Goal: Task Accomplishment & Management: Manage account settings

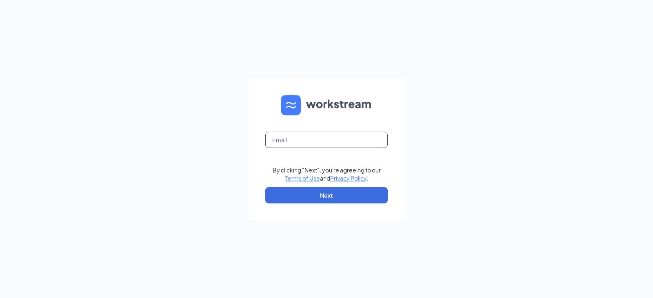
click at [321, 144] on input "text" at bounding box center [326, 140] width 122 height 16
type input "stsimons04803@gmail.com"
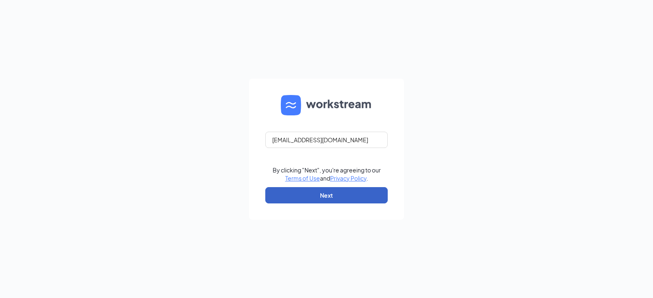
click at [335, 197] on button "Next" at bounding box center [326, 195] width 122 height 16
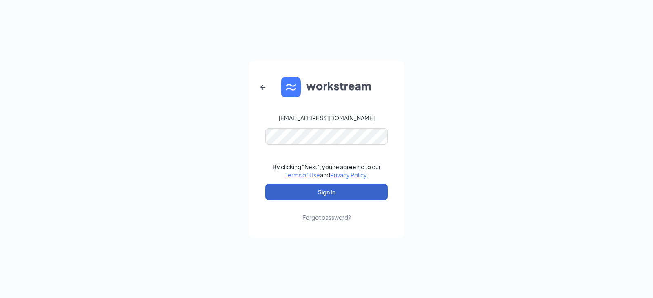
click at [332, 188] on button "Sign In" at bounding box center [326, 192] width 122 height 16
click at [265, 184] on button "Sign In" at bounding box center [326, 192] width 122 height 16
click at [529, 161] on div "stsimons04803@gmail.com By clicking "Next", you're agreeing to our Terms of Use…" at bounding box center [326, 149] width 653 height 298
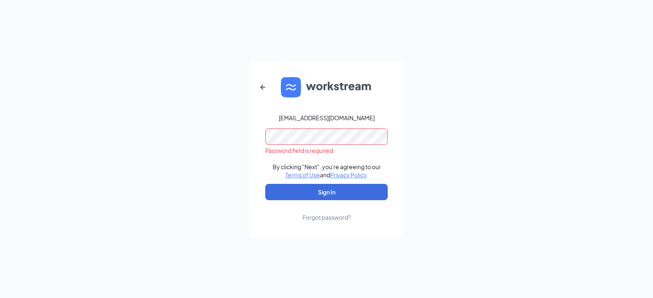
click at [340, 219] on div "Forgot password?" at bounding box center [326, 217] width 49 height 8
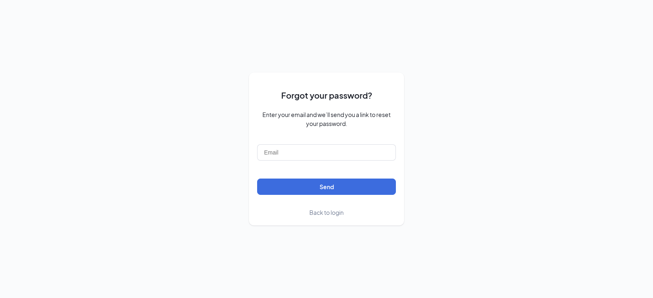
click at [336, 215] on span "Back to login" at bounding box center [326, 212] width 34 height 7
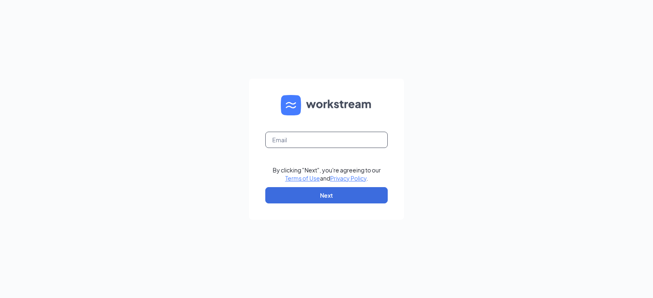
click at [328, 140] on input "text" at bounding box center [326, 140] width 122 height 16
type input "s"
type input "ericasmith5123@gmail.com"
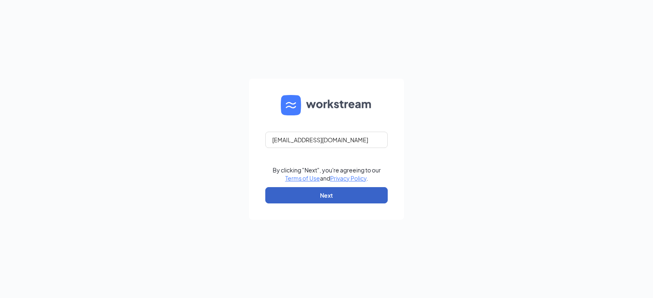
click at [319, 200] on button "Next" at bounding box center [326, 195] width 122 height 16
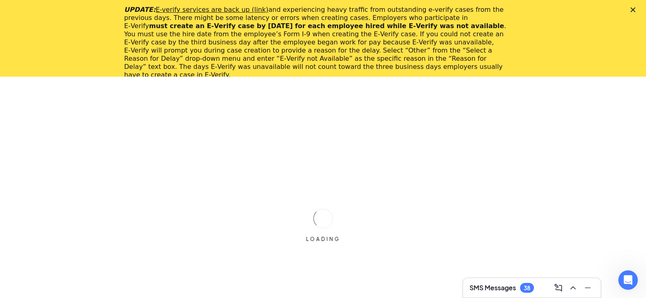
click at [641, 7] on div "UPDATE: E-verify services are back up (link) and experiencing heavy traffic fro…" at bounding box center [323, 42] width 646 height 78
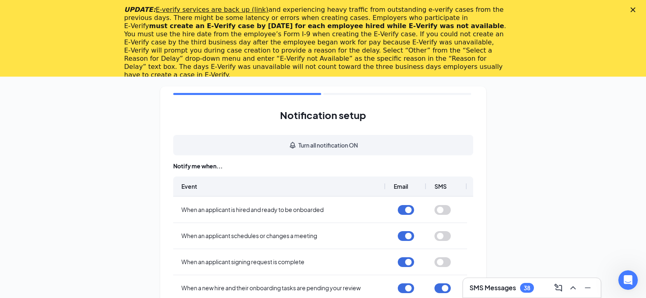
click at [636, 9] on icon "Close" at bounding box center [633, 9] width 5 height 5
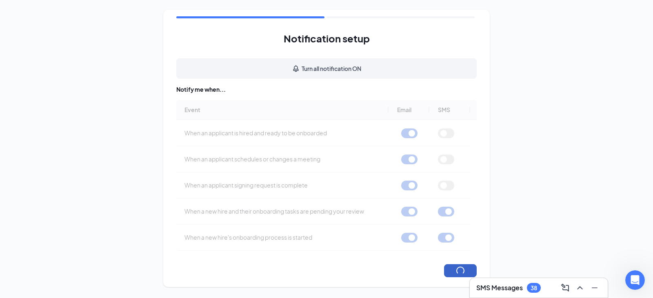
click at [453, 268] on button "button" at bounding box center [460, 270] width 33 height 13
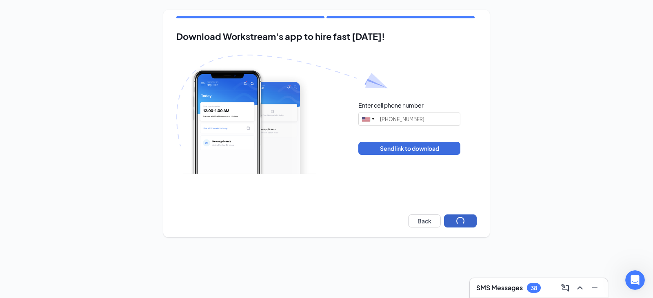
type input "[PHONE_NUMBER]"
click at [461, 218] on button "Next" at bounding box center [460, 221] width 33 height 13
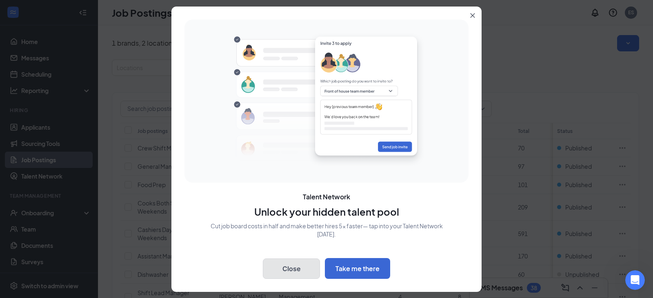
click at [312, 273] on button "Close" at bounding box center [291, 269] width 57 height 20
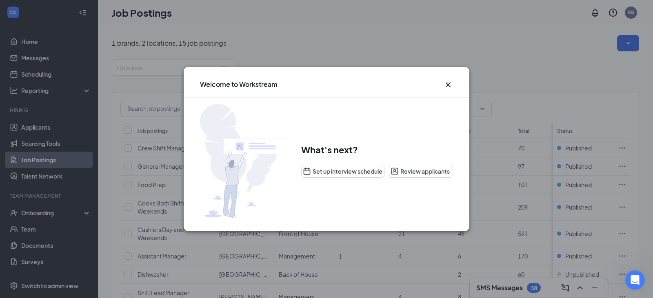
click at [448, 82] on icon "Cross" at bounding box center [448, 85] width 10 height 10
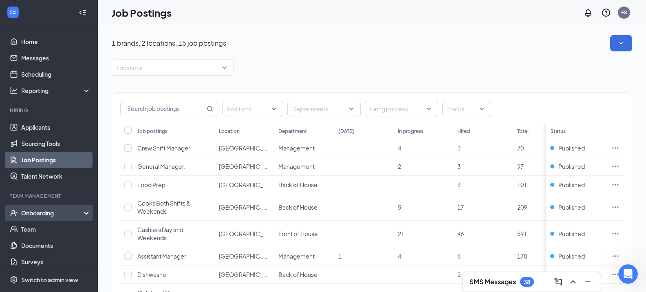
click at [60, 217] on div "Onboarding" at bounding box center [49, 213] width 98 height 16
click at [54, 227] on link "Overview" at bounding box center [56, 229] width 70 height 16
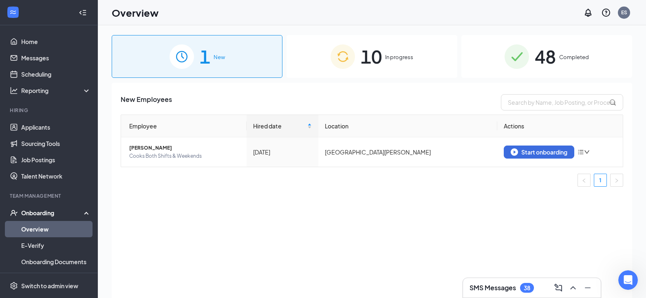
click at [356, 50] on div "10 In progress" at bounding box center [372, 56] width 171 height 43
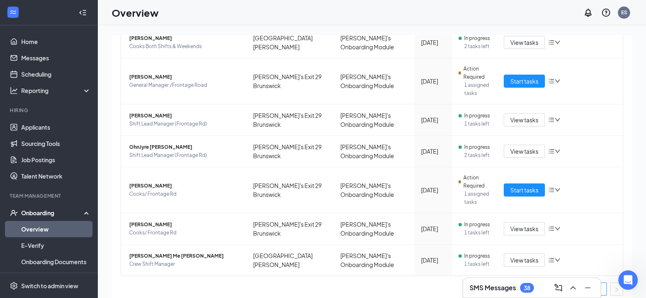
scroll to position [220, 0]
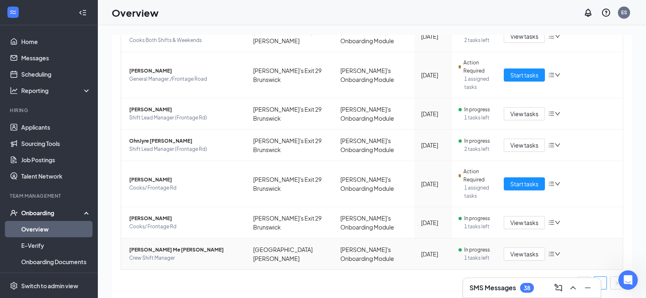
click at [149, 247] on span "[PERSON_NAME] Me [PERSON_NAME]" at bounding box center [184, 250] width 111 height 8
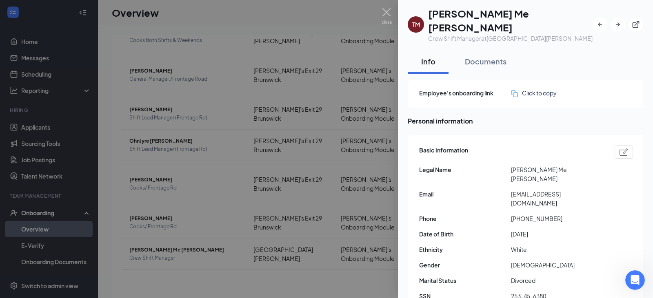
click at [385, 5] on div at bounding box center [326, 149] width 653 height 298
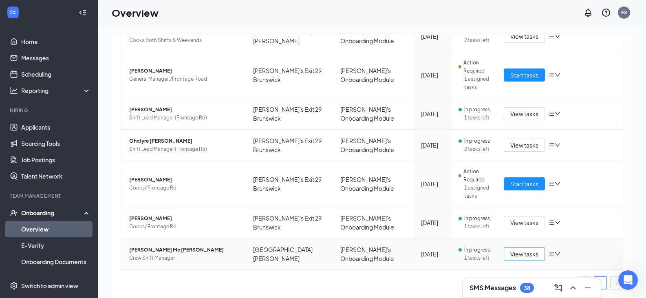
click at [513, 251] on span "View tasks" at bounding box center [525, 254] width 28 height 9
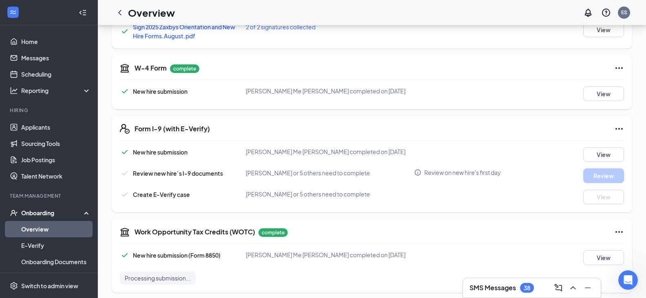
scroll to position [230, 0]
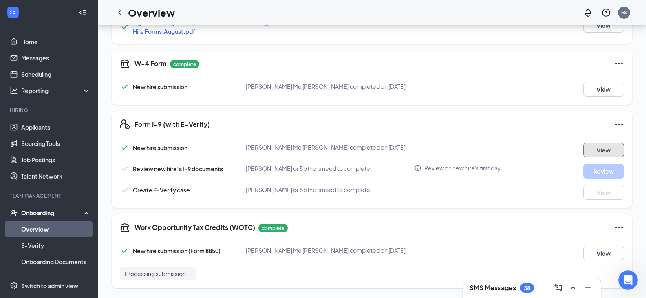
click at [601, 150] on button "View" at bounding box center [604, 150] width 41 height 15
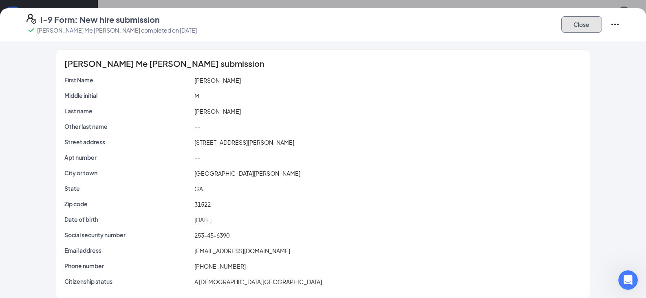
click at [584, 21] on button "Close" at bounding box center [582, 24] width 41 height 16
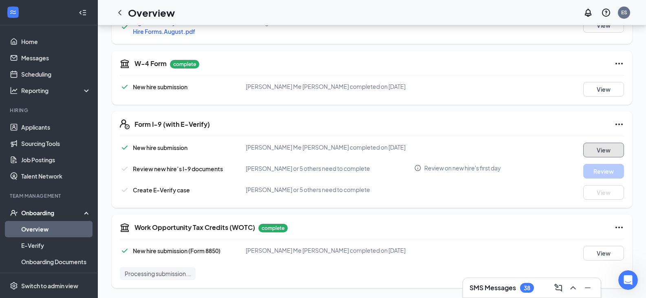
click at [593, 149] on button "View" at bounding box center [604, 150] width 41 height 15
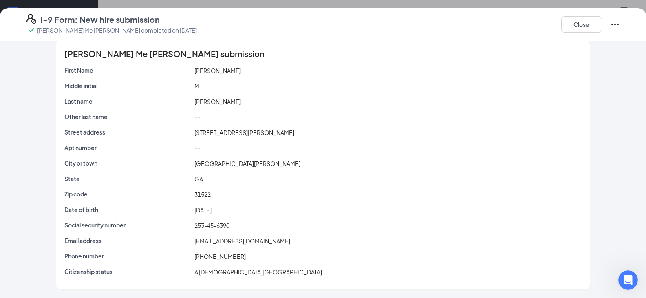
scroll to position [0, 0]
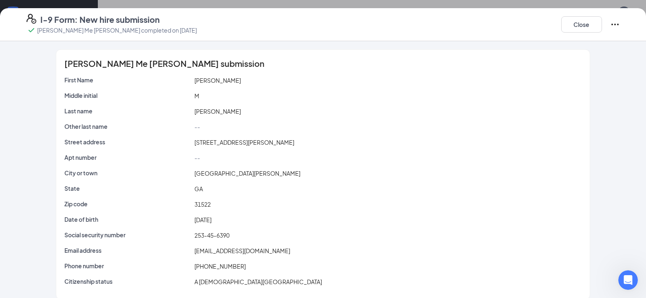
click at [616, 27] on icon "Ellipses" at bounding box center [616, 25] width 10 height 10
click at [568, 49] on p "This will not resolve any open E-verify cases" at bounding box center [553, 50] width 109 height 8
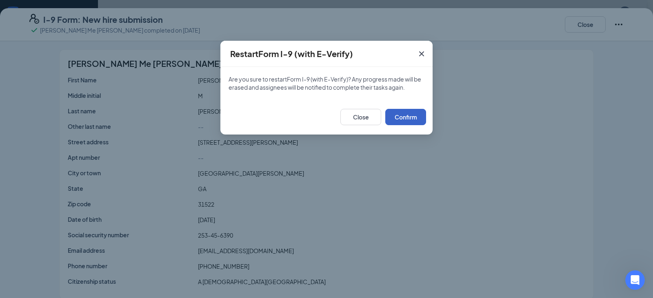
click at [410, 115] on button "Confirm" at bounding box center [405, 117] width 41 height 16
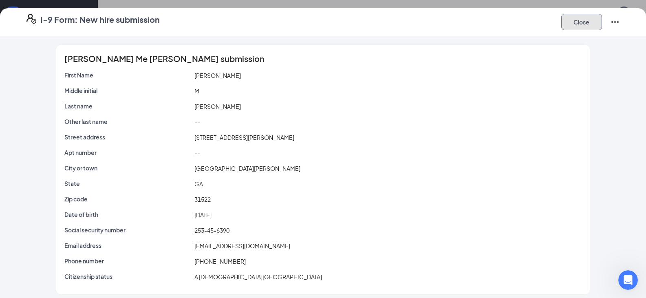
click at [589, 23] on button "Close" at bounding box center [582, 22] width 41 height 16
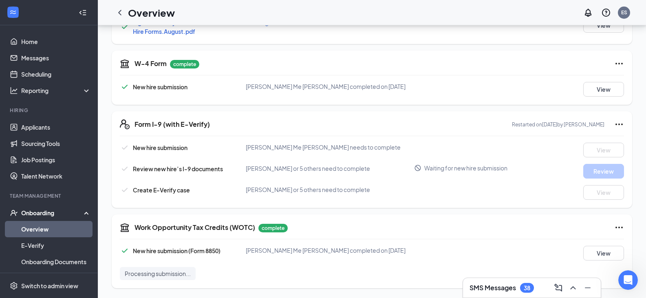
click at [618, 125] on icon "Ellipses" at bounding box center [620, 124] width 10 height 10
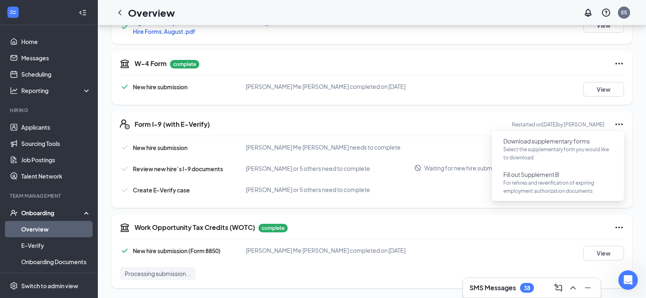
click at [465, 134] on div "Form I-9 (with E-Verify) Restarted on [DATE] by [PERSON_NAME] New hire submissi…" at bounding box center [372, 159] width 521 height 97
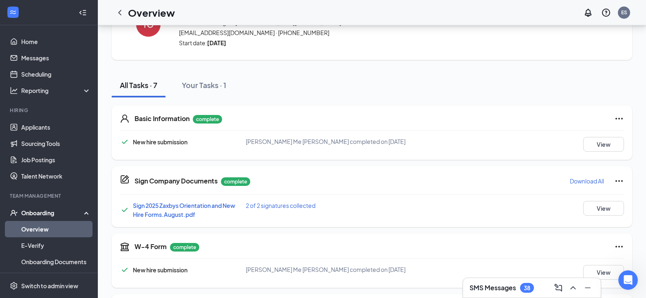
scroll to position [42, 0]
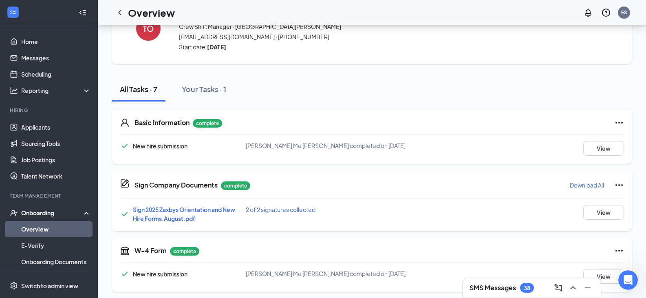
click at [594, 181] on p "Download All" at bounding box center [587, 185] width 34 height 8
